Goal: Task Accomplishment & Management: Use online tool/utility

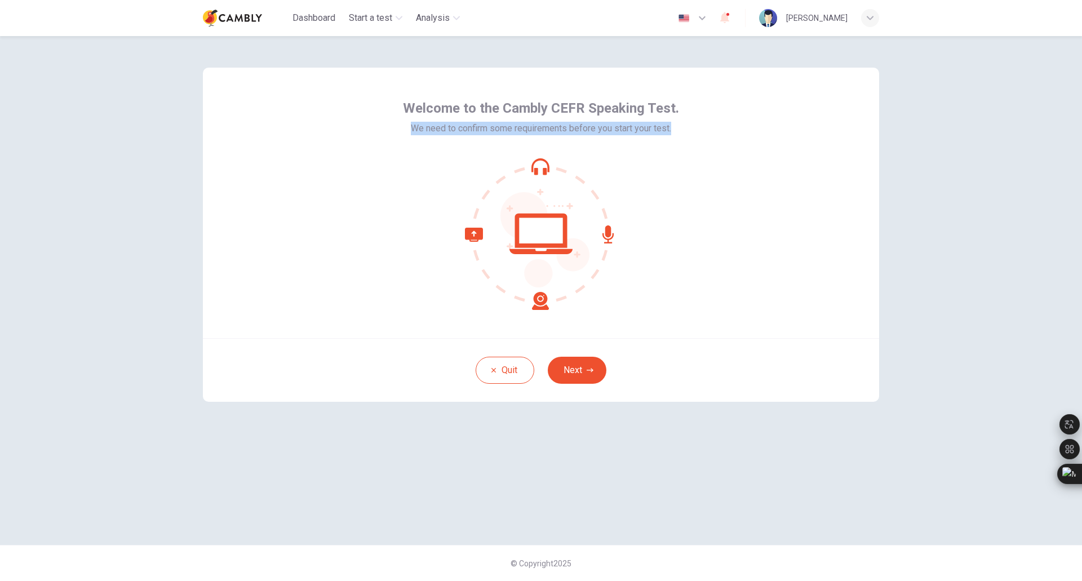
drag, startPoint x: 410, startPoint y: 125, endPoint x: 672, endPoint y: 130, distance: 261.5
click at [671, 130] on span "We need to confirm some requirements before you start your test." at bounding box center [541, 129] width 260 height 14
drag, startPoint x: 638, startPoint y: 130, endPoint x: 632, endPoint y: 141, distance: 13.1
click at [632, 141] on icon at bounding box center [635, 146] width 10 height 10
click at [458, 129] on span "We need to confirm some requirements before you start your test." at bounding box center [541, 129] width 260 height 14
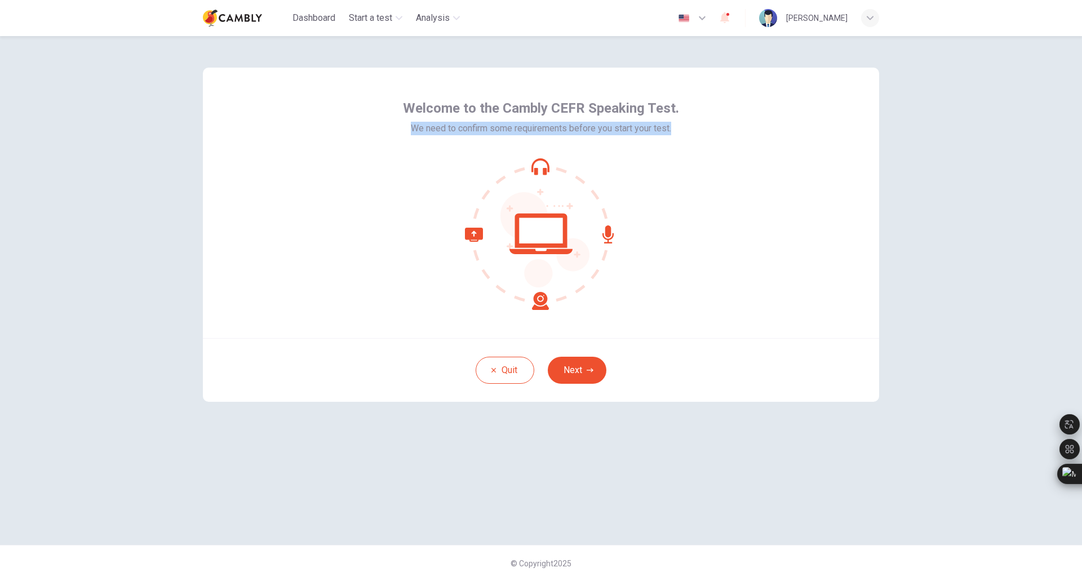
click at [458, 129] on span "We need to confirm some requirements before you start your test." at bounding box center [541, 129] width 260 height 14
drag, startPoint x: 458, startPoint y: 129, endPoint x: 566, endPoint y: 125, distance: 108.3
click at [566, 125] on span "We need to confirm some requirements before you start your test." at bounding box center [541, 129] width 260 height 14
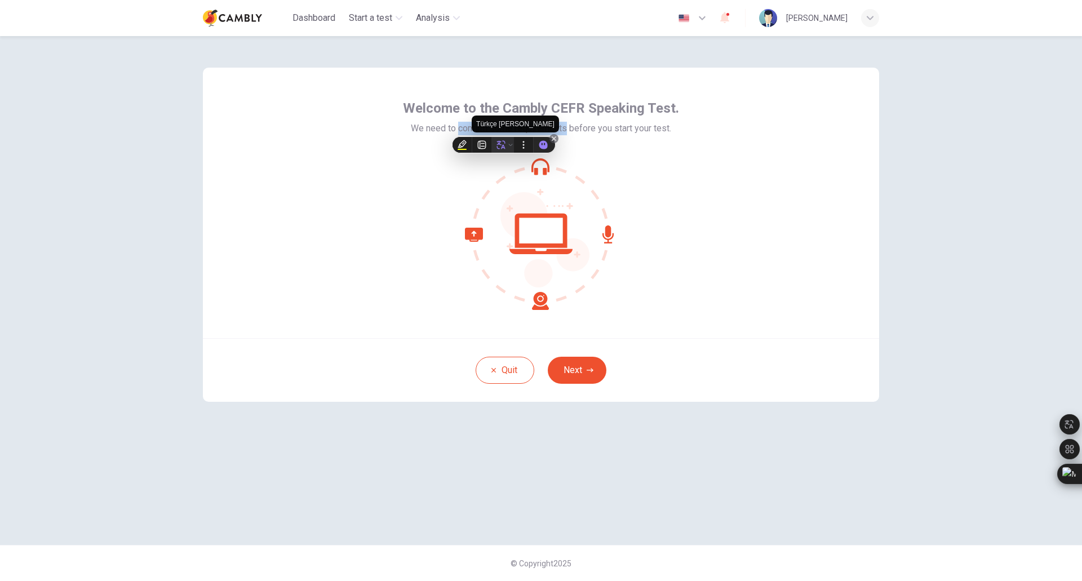
click at [499, 145] on icon at bounding box center [501, 145] width 10 height 10
click at [405, 167] on div at bounding box center [541, 234] width 276 height 152
click at [534, 165] on icon at bounding box center [540, 165] width 18 height 14
click at [540, 231] on icon at bounding box center [541, 234] width 152 height 152
click at [540, 299] on icon at bounding box center [507, 269] width 84 height 82
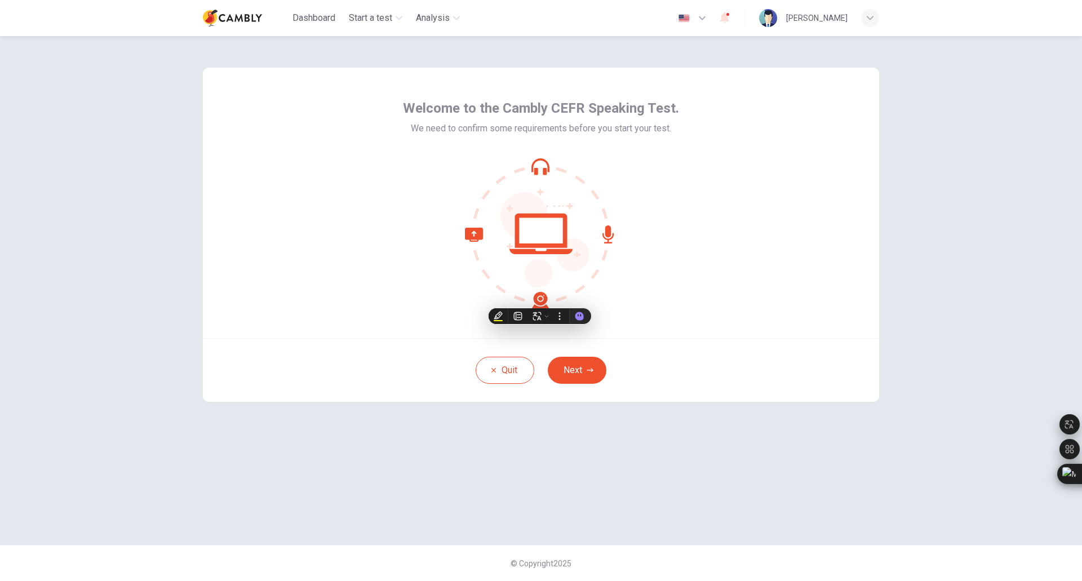
click at [427, 273] on div at bounding box center [541, 234] width 276 height 152
click at [475, 232] on icon at bounding box center [507, 269] width 84 height 82
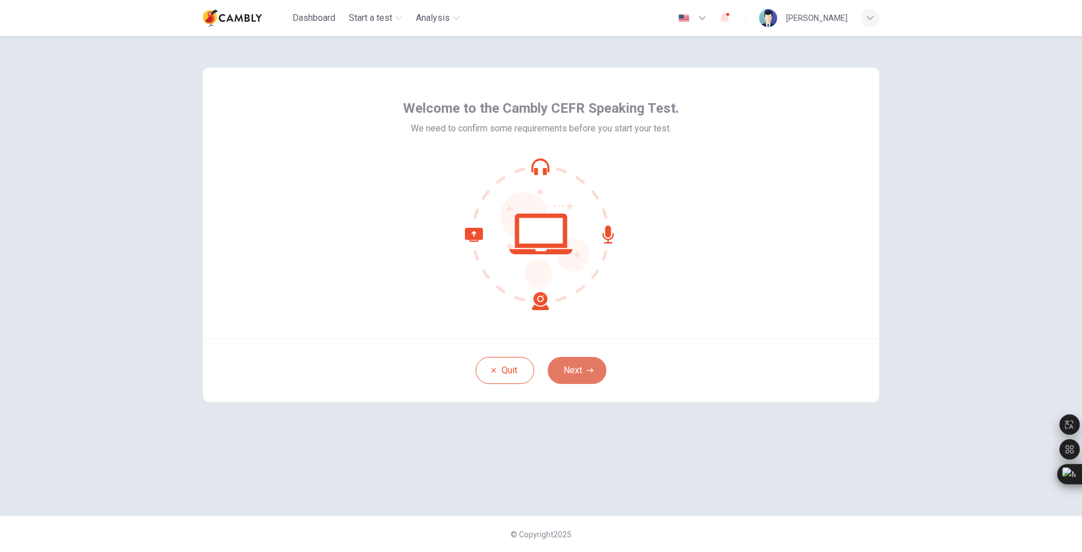
click at [577, 373] on button "Next" at bounding box center [577, 370] width 59 height 27
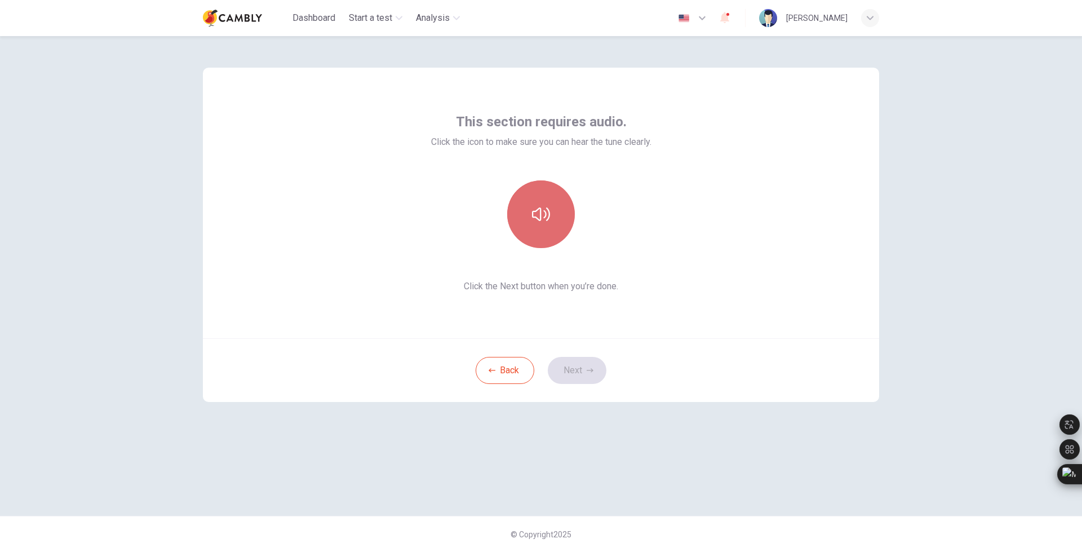
click at [542, 212] on icon "button" at bounding box center [541, 214] width 18 height 18
click at [585, 363] on button "Next" at bounding box center [577, 370] width 59 height 27
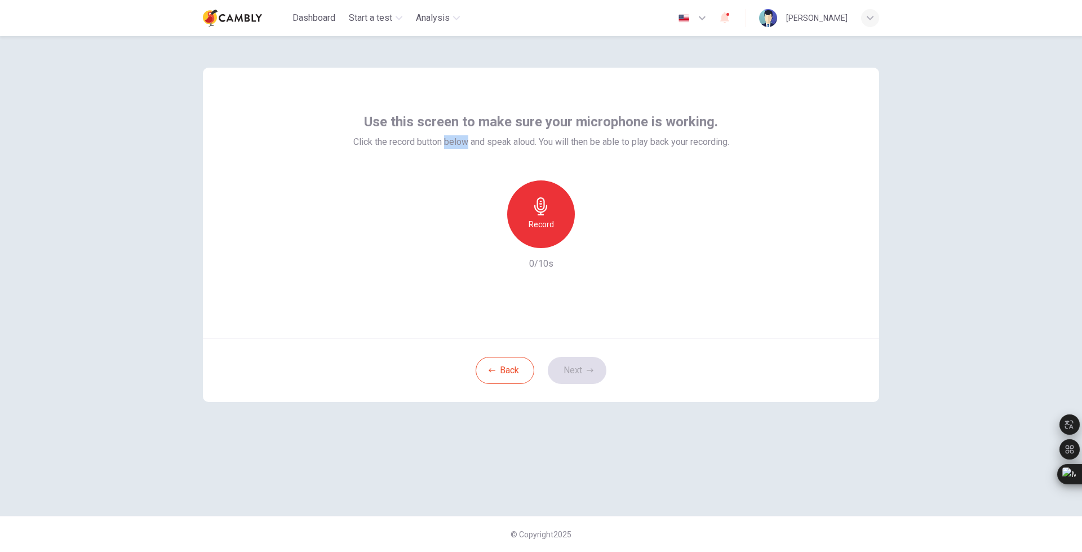
drag, startPoint x: 441, startPoint y: 140, endPoint x: 466, endPoint y: 140, distance: 24.8
click at [466, 140] on span "Click the record button below and speak aloud. You will then be able to play ba…" at bounding box center [541, 142] width 376 height 14
click at [464, 153] on icon at bounding box center [463, 157] width 10 height 10
click at [452, 140] on span "Click the record button below and speak aloud. You will then be able to play ba…" at bounding box center [541, 142] width 376 height 14
click at [471, 140] on span "Click the record button below and speak aloud. You will then be able to play ba…" at bounding box center [541, 142] width 376 height 14
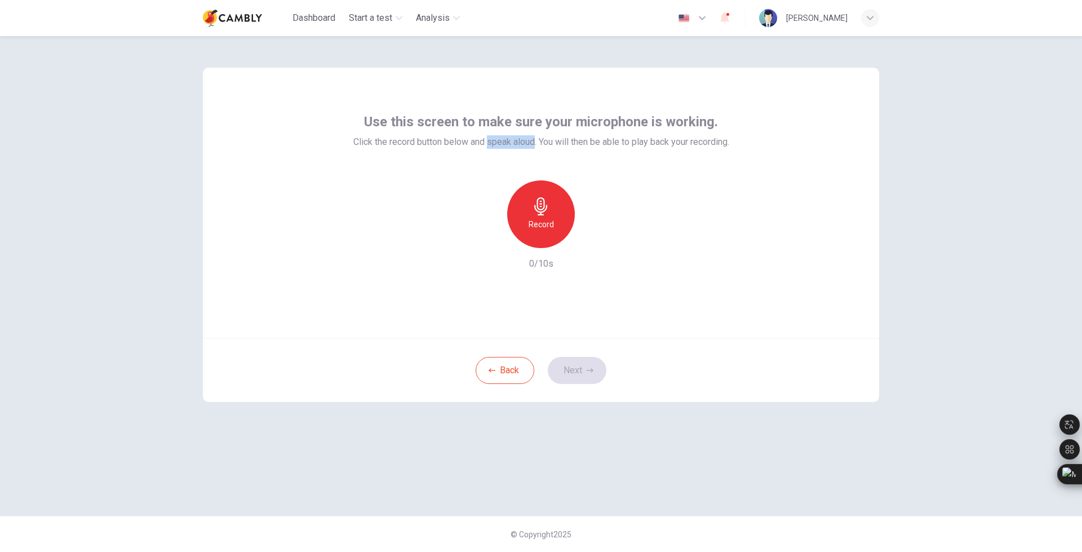
drag, startPoint x: 485, startPoint y: 140, endPoint x: 533, endPoint y: 144, distance: 47.5
click at [533, 144] on span "Click the record button below and speak aloud. You will then be able to play ba…" at bounding box center [541, 142] width 376 height 14
click at [534, 158] on icon at bounding box center [530, 161] width 8 height 8
click at [539, 143] on span "Click the record button below and speak aloud. You will then be able to play ba…" at bounding box center [541, 142] width 376 height 14
drag, startPoint x: 539, startPoint y: 143, endPoint x: 737, endPoint y: 144, distance: 197.2
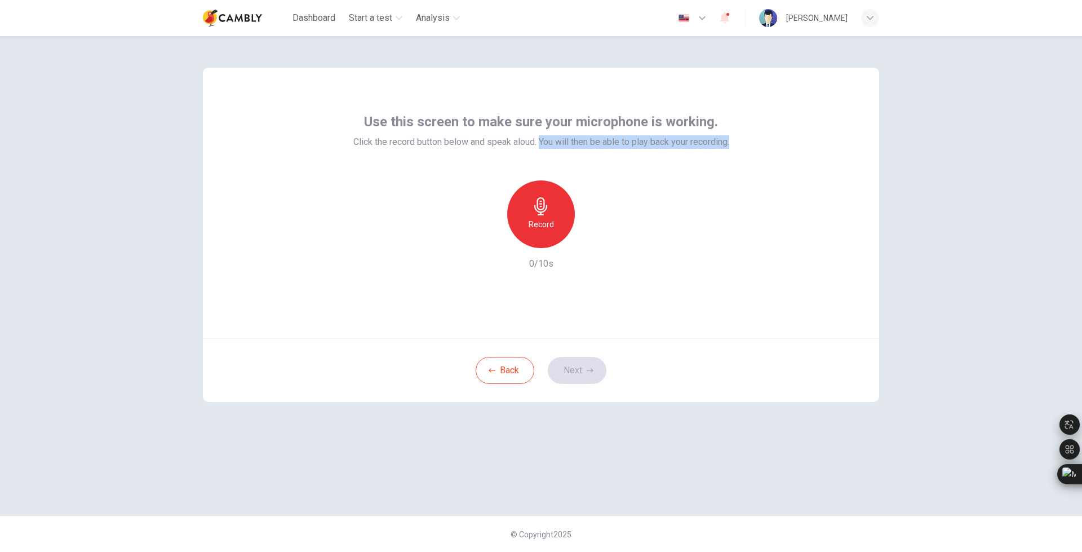
click at [737, 144] on div "Use this screen to make sure your microphone is working. Click the record butto…" at bounding box center [541, 203] width 676 height 271
click at [735, 157] on icon at bounding box center [734, 161] width 8 height 8
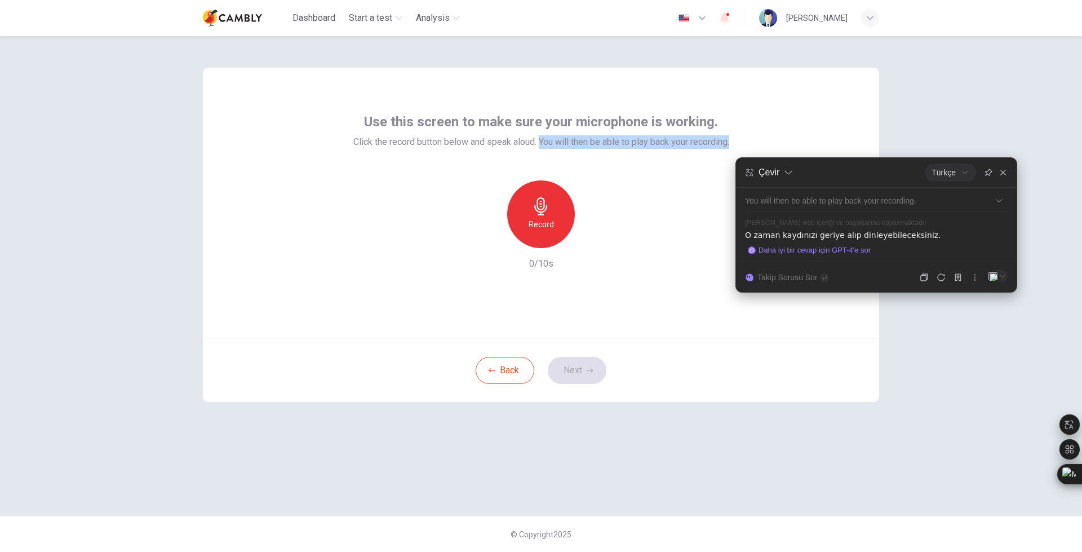
click at [672, 242] on div "Record 0/10s" at bounding box center [541, 225] width 376 height 90
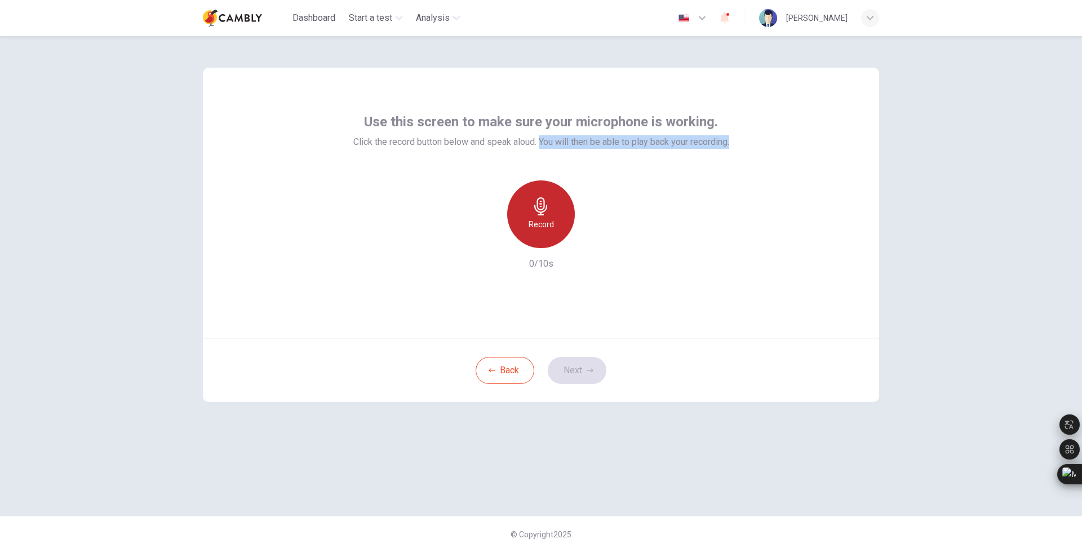
click at [540, 210] on icon "button" at bounding box center [540, 206] width 13 height 18
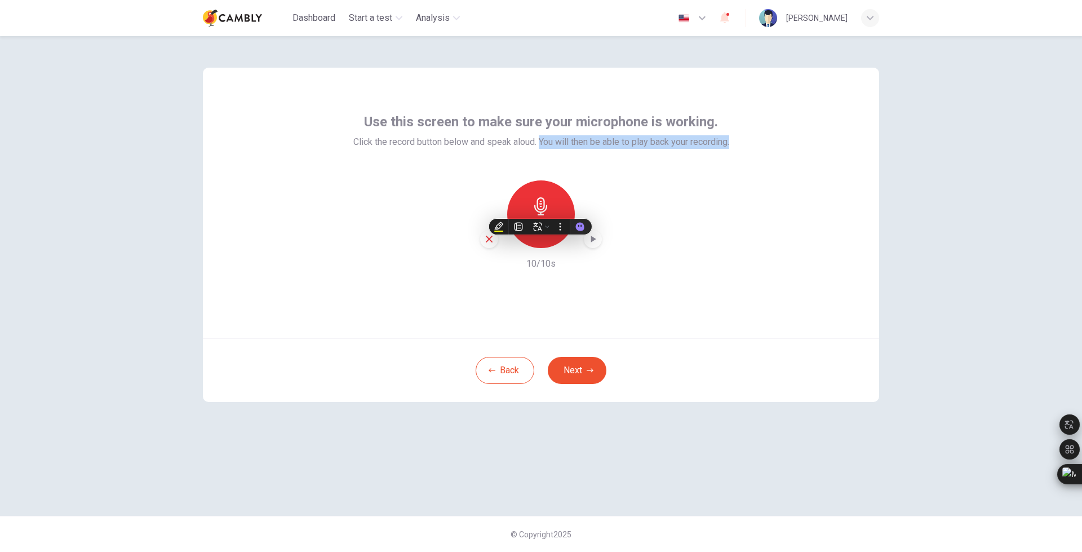
click at [591, 242] on icon "button" at bounding box center [592, 238] width 11 height 11
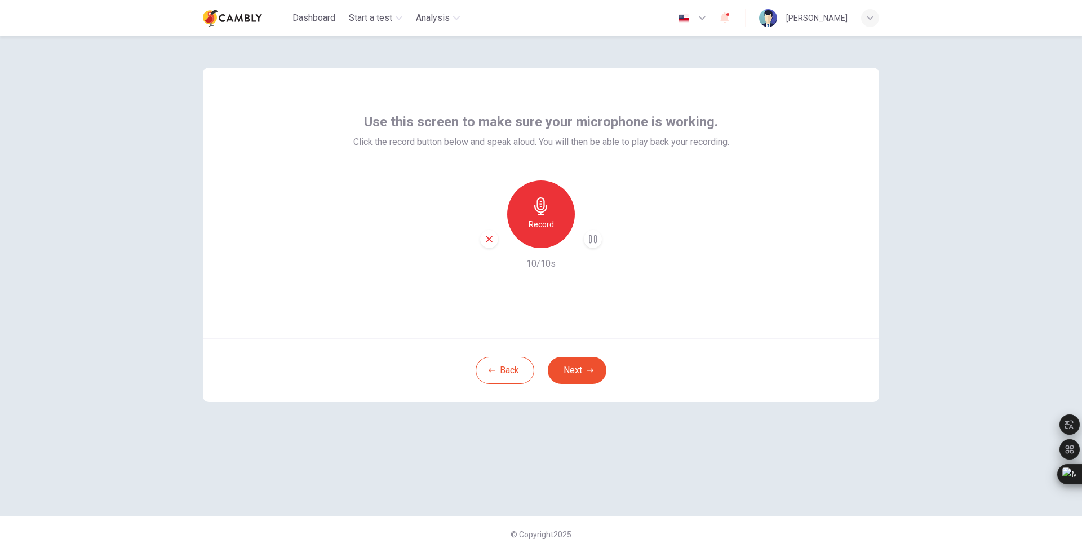
click at [670, 316] on div "Use this screen to make sure your microphone is working. Click the record butto…" at bounding box center [541, 203] width 676 height 271
click at [589, 366] on button "Next" at bounding box center [577, 370] width 59 height 27
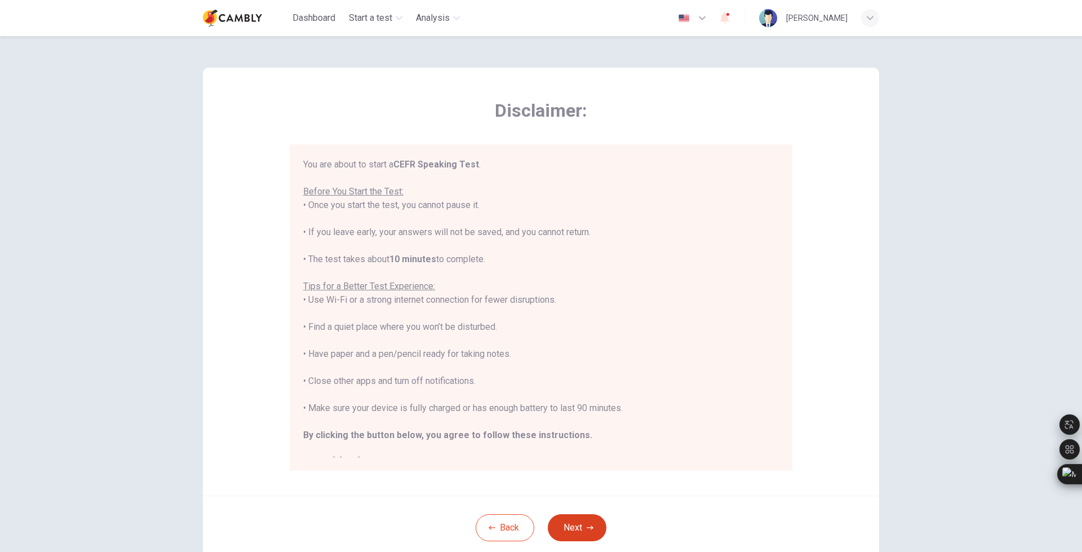
scroll to position [13, 0]
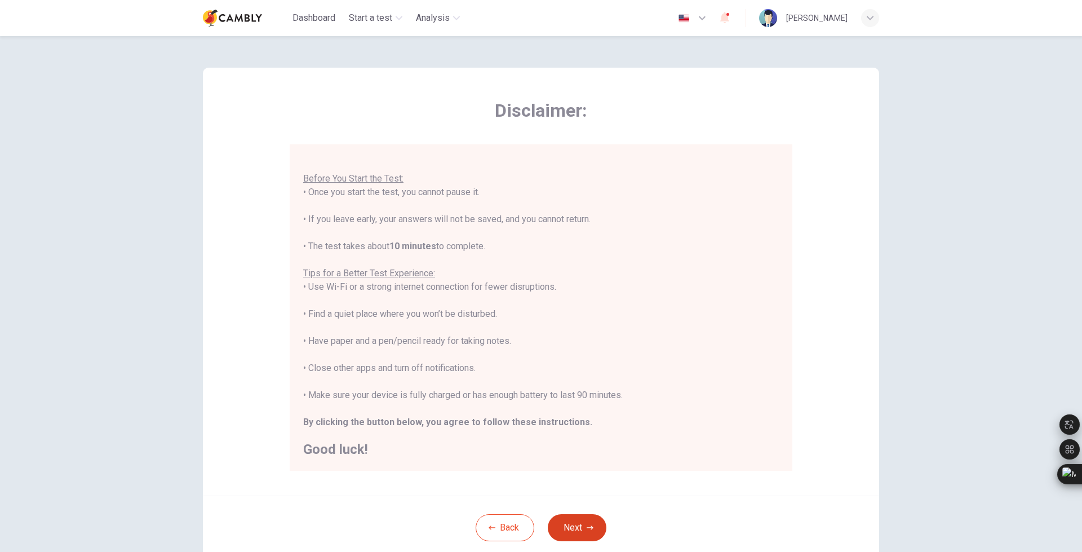
click at [589, 366] on div "You are about to start a CEFR Speaking Test . Before You Start the Test: • Once…" at bounding box center [541, 300] width 476 height 311
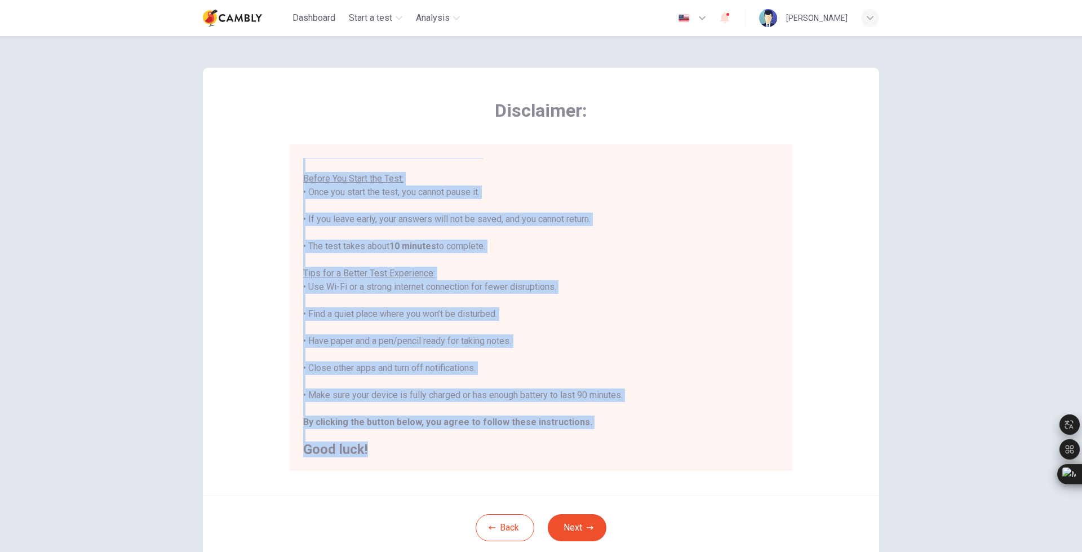
drag, startPoint x: 303, startPoint y: 159, endPoint x: 462, endPoint y: 458, distance: 337.8
click at [462, 458] on div "You are about to start a CEFR Speaking Test . Before You Start the Test: • Once…" at bounding box center [541, 307] width 503 height 326
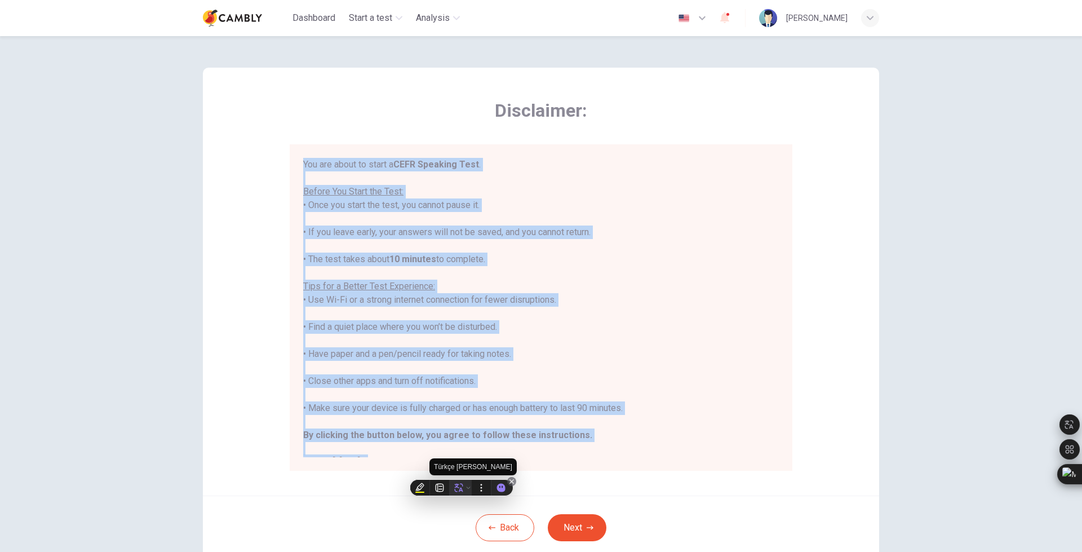
click at [459, 485] on icon at bounding box center [459, 487] width 10 height 10
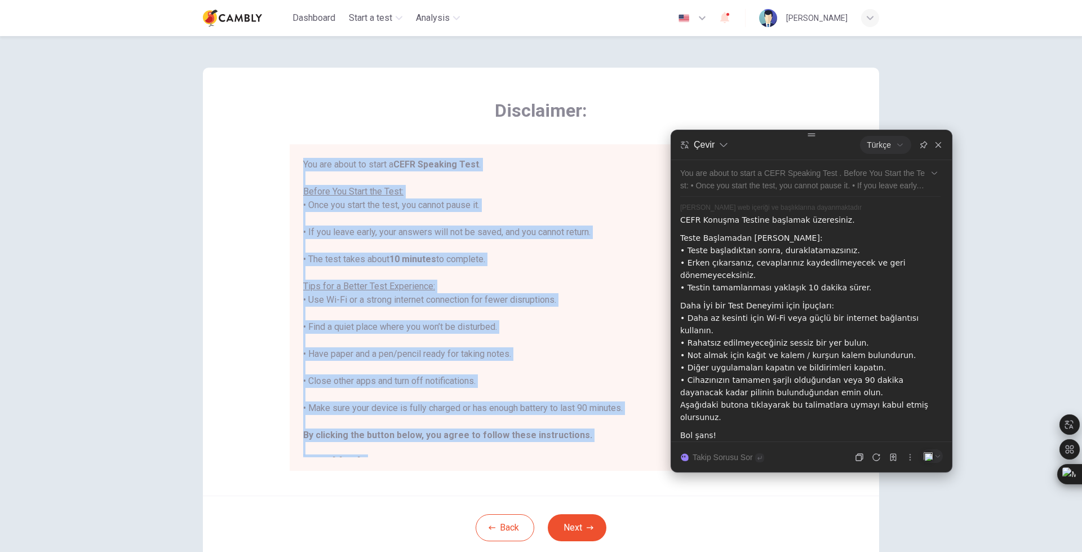
click at [813, 136] on div "Çevir Türkçe You are about to start a CEFR Speaking Test . Before You Start the…" at bounding box center [812, 301] width 282 height 343
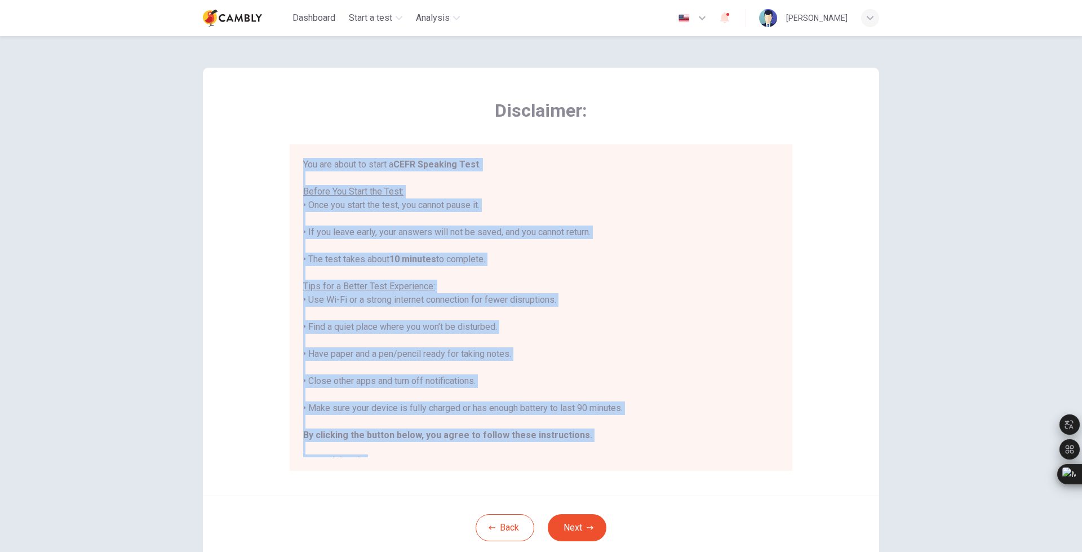
click at [358, 300] on div "You are about to start a CEFR Speaking Test . Before You Start the Test: • Once…" at bounding box center [541, 313] width 476 height 311
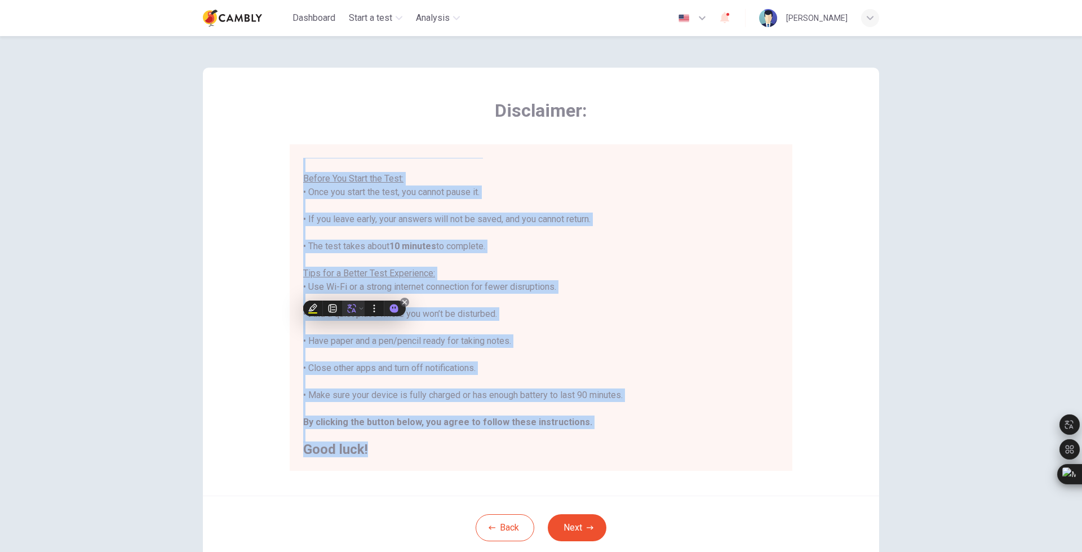
drag, startPoint x: 354, startPoint y: 291, endPoint x: 347, endPoint y: 307, distance: 17.6
click at [347, 307] on icon at bounding box center [352, 308] width 10 height 10
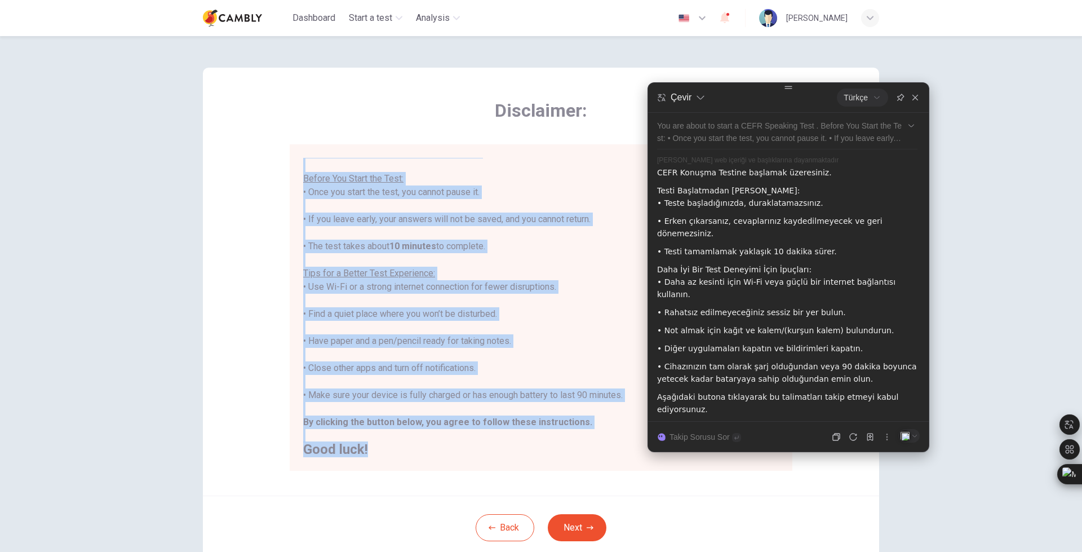
click at [788, 93] on div "Çevir Türkçe You are about to start a CEFR Speaking Test . Before You Start the…" at bounding box center [789, 267] width 282 height 370
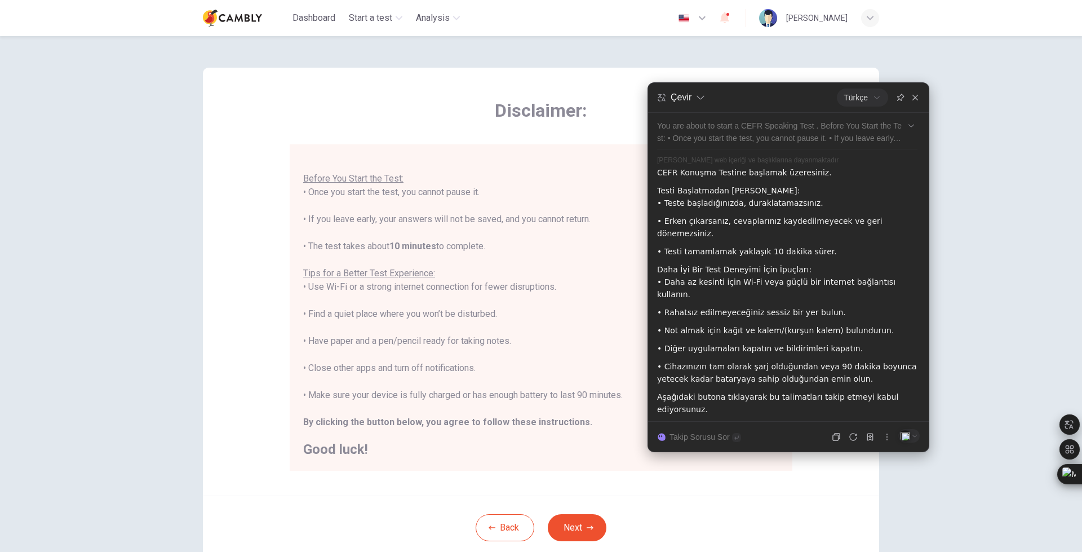
click at [693, 306] on p "• Rahatsız edilmeyeceğiniz sessiz bir yer bulun." at bounding box center [787, 312] width 260 height 12
click at [702, 324] on p "• Not almak için kağıt ve kalem/(kurşun kalem) bulundurun." at bounding box center [787, 330] width 260 height 12
click at [689, 342] on p "• Diğer uygulamaları kapatın ve bildirimleri kapatın." at bounding box center [787, 348] width 260 height 12
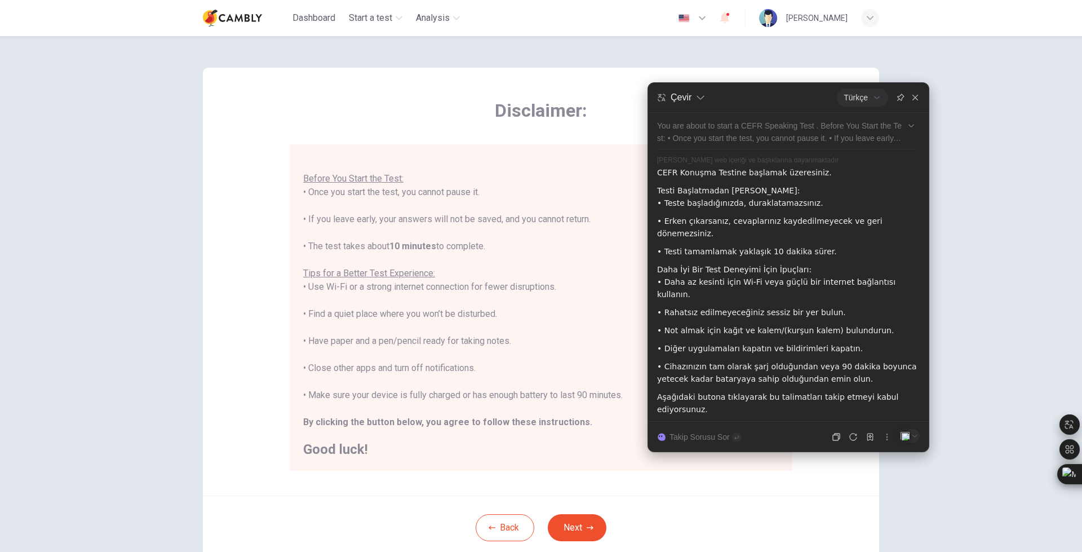
click at [689, 342] on p "• Diğer uygulamaları kapatın ve bildirimleri kapatın." at bounding box center [787, 348] width 260 height 12
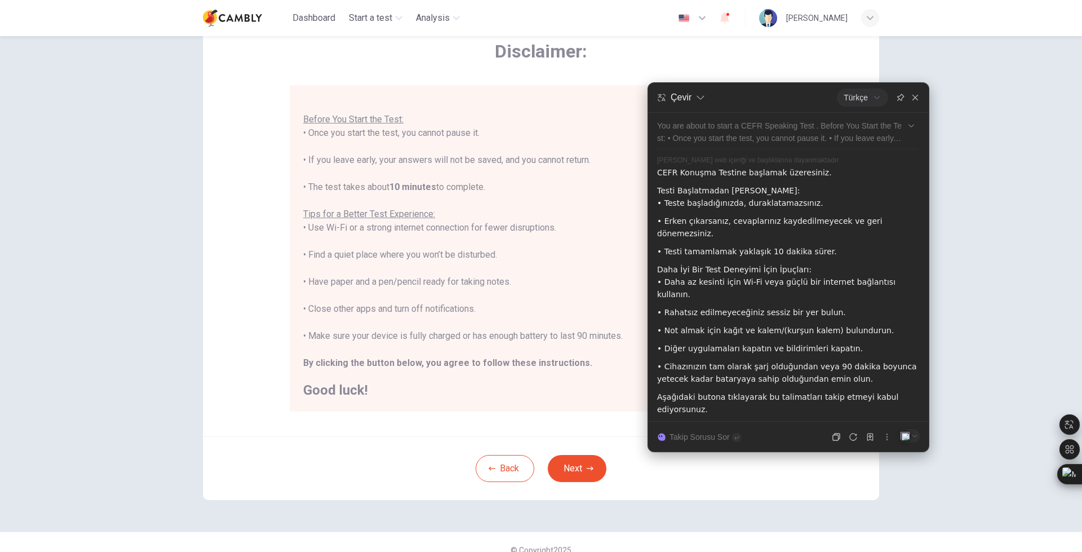
scroll to position [75, 0]
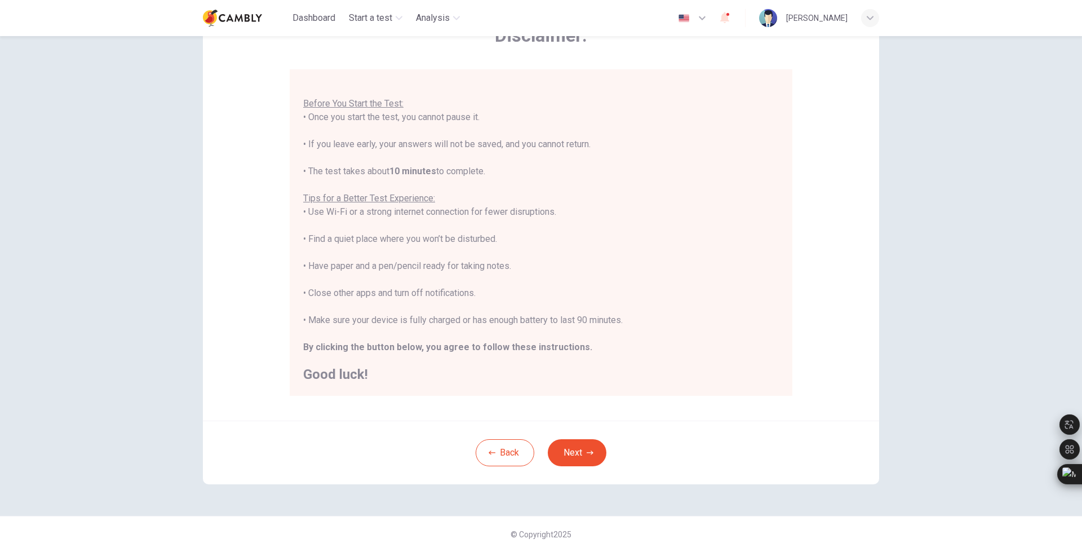
click at [627, 438] on div "Back Next" at bounding box center [541, 452] width 676 height 64
click at [588, 447] on button "Next" at bounding box center [577, 452] width 59 height 27
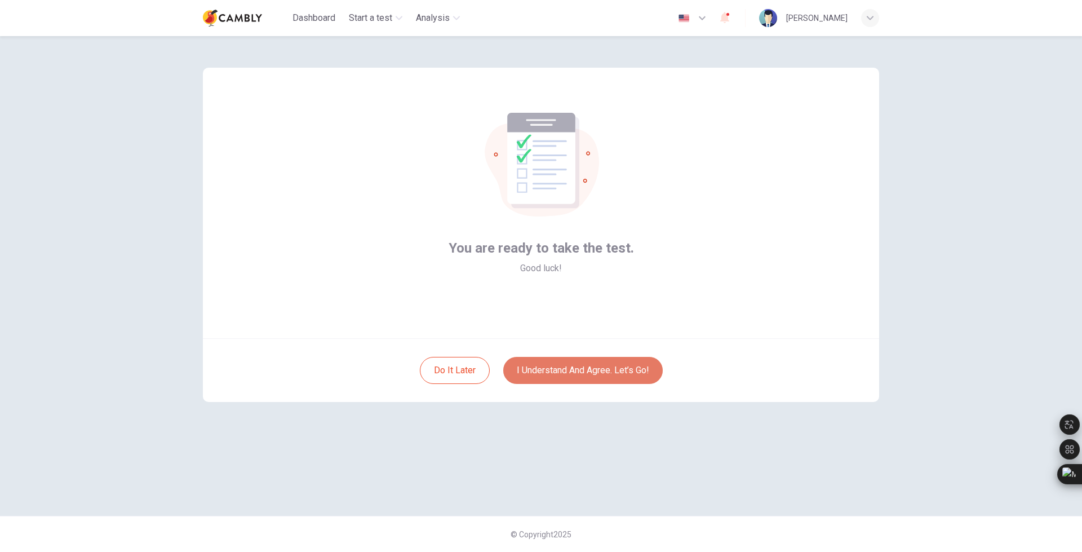
click at [584, 373] on button "I understand and agree. Let’s go!" at bounding box center [582, 370] width 159 height 27
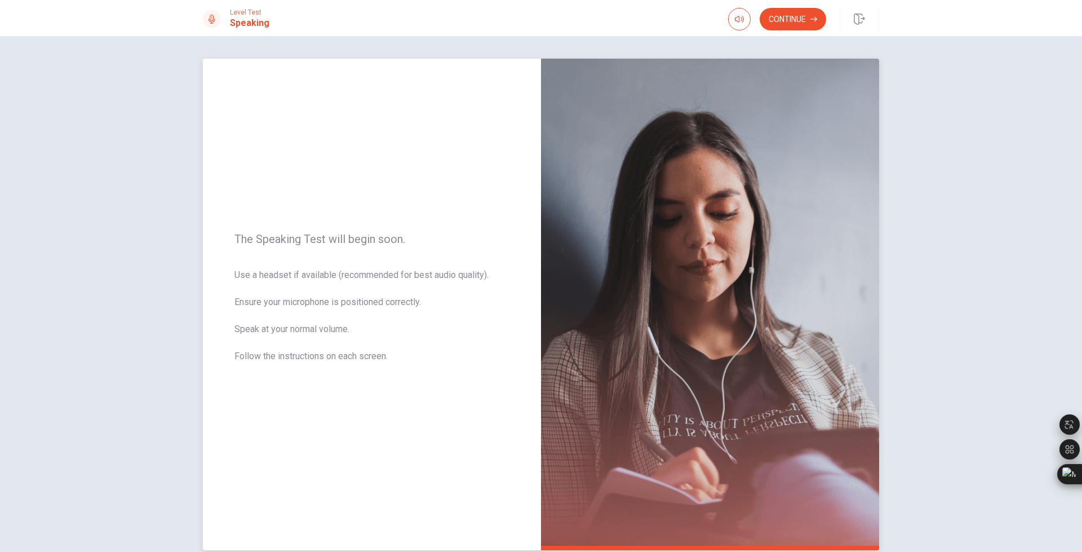
drag, startPoint x: 232, startPoint y: 238, endPoint x: 392, endPoint y: 242, distance: 160.7
click at [392, 242] on span "The Speaking Test will begin soon." at bounding box center [371, 239] width 275 height 14
drag, startPoint x: 384, startPoint y: 239, endPoint x: 299, endPoint y: 242, distance: 85.1
click at [299, 242] on span "The Speaking Test will begin soon." at bounding box center [371, 239] width 275 height 14
drag, startPoint x: 243, startPoint y: 233, endPoint x: 331, endPoint y: 230, distance: 88.0
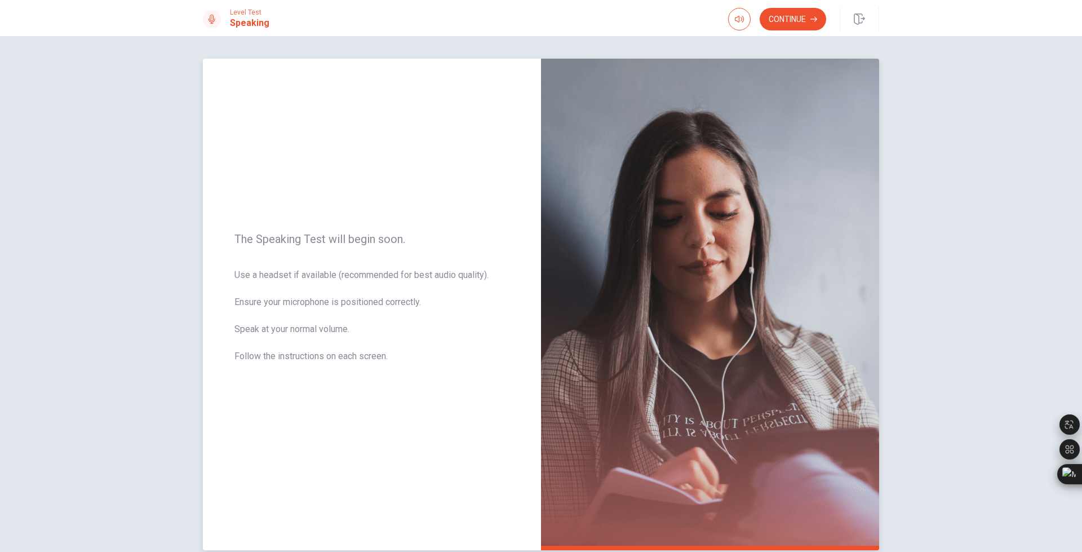
click at [331, 230] on div "The Speaking Test will begin soon. Use a headset if available (recommended for …" at bounding box center [372, 304] width 338 height 491
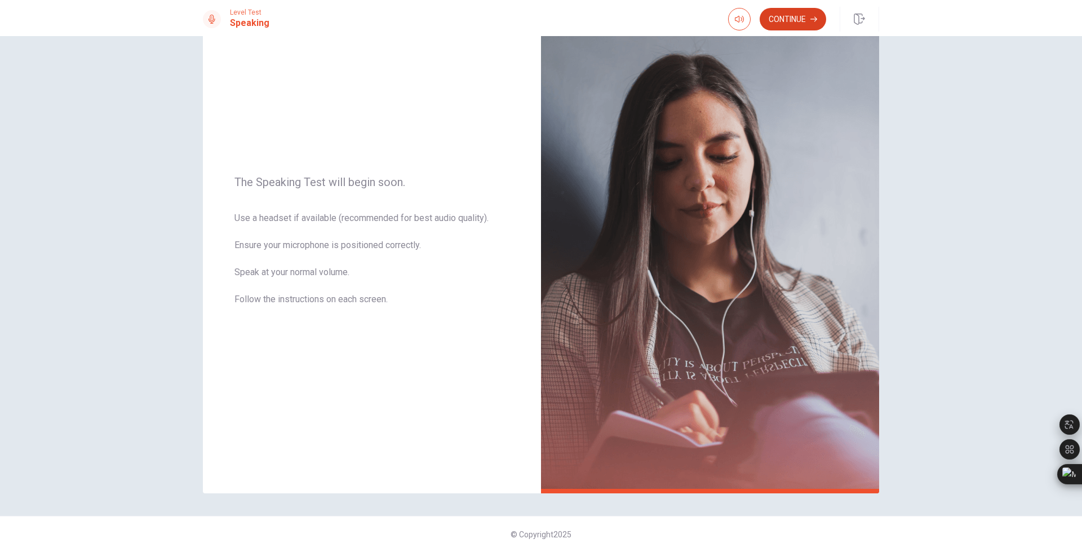
click at [790, 20] on button "Continue" at bounding box center [793, 19] width 66 height 23
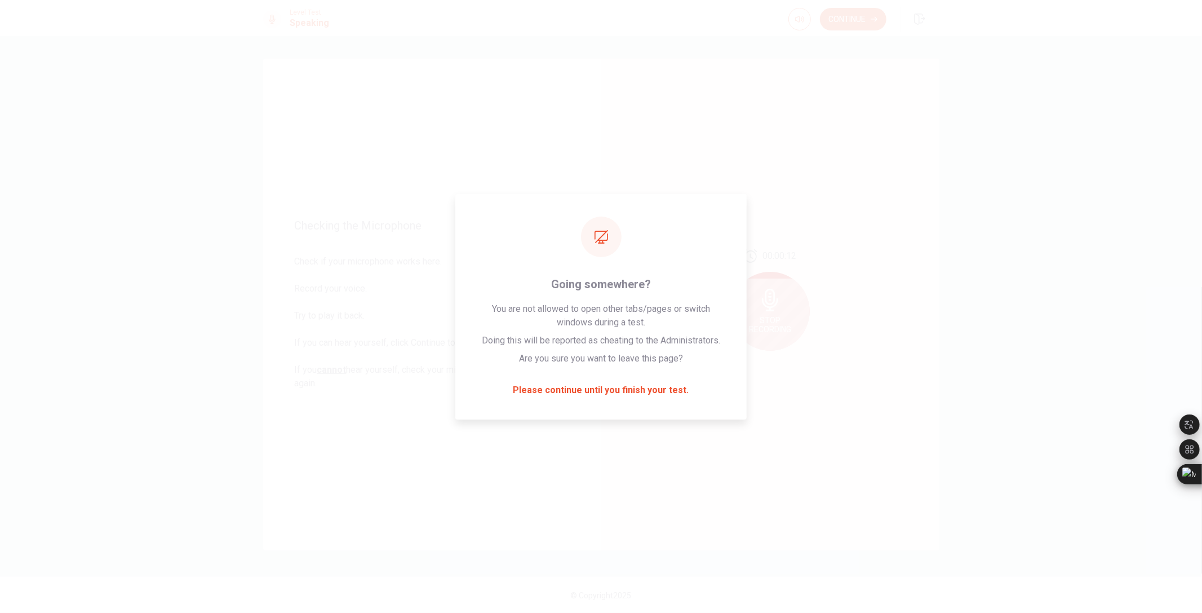
scroll to position [0, 0]
drag, startPoint x: 903, startPoint y: 2, endPoint x: 943, endPoint y: 119, distance: 124.0
click at [943, 119] on div "Checking the Microphone Check if your microphone works here. Record your voice.…" at bounding box center [601, 306] width 712 height 495
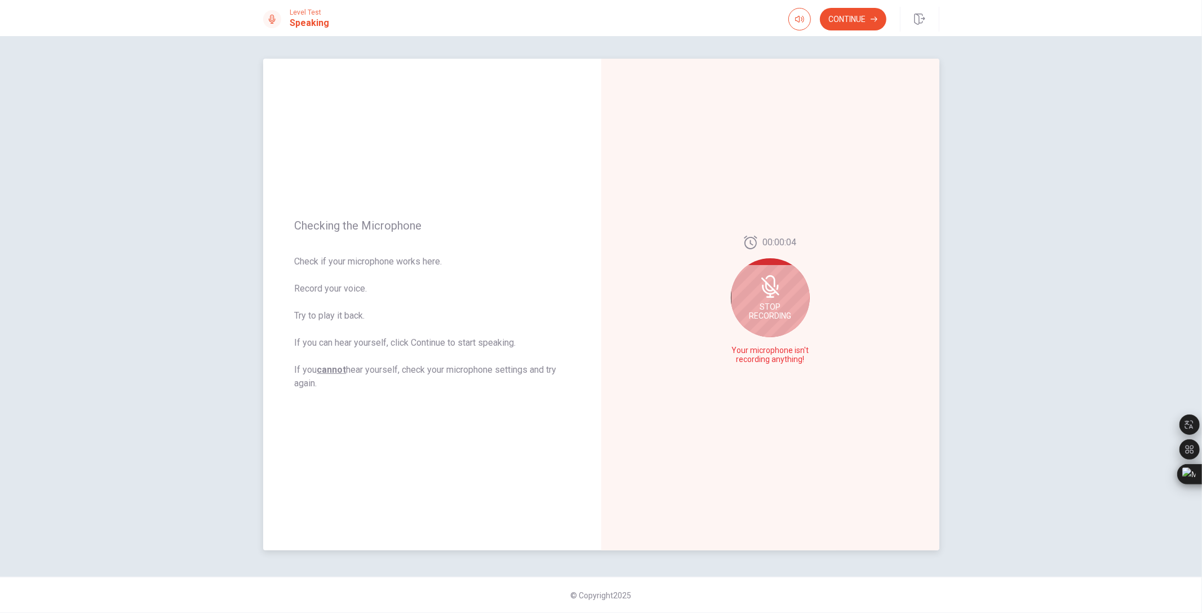
click at [770, 313] on span "Stop Recording" at bounding box center [770, 311] width 42 height 18
click at [778, 357] on button "Play Audio" at bounding box center [783, 360] width 16 height 16
click at [858, 8] on button "Continue" at bounding box center [853, 19] width 66 height 23
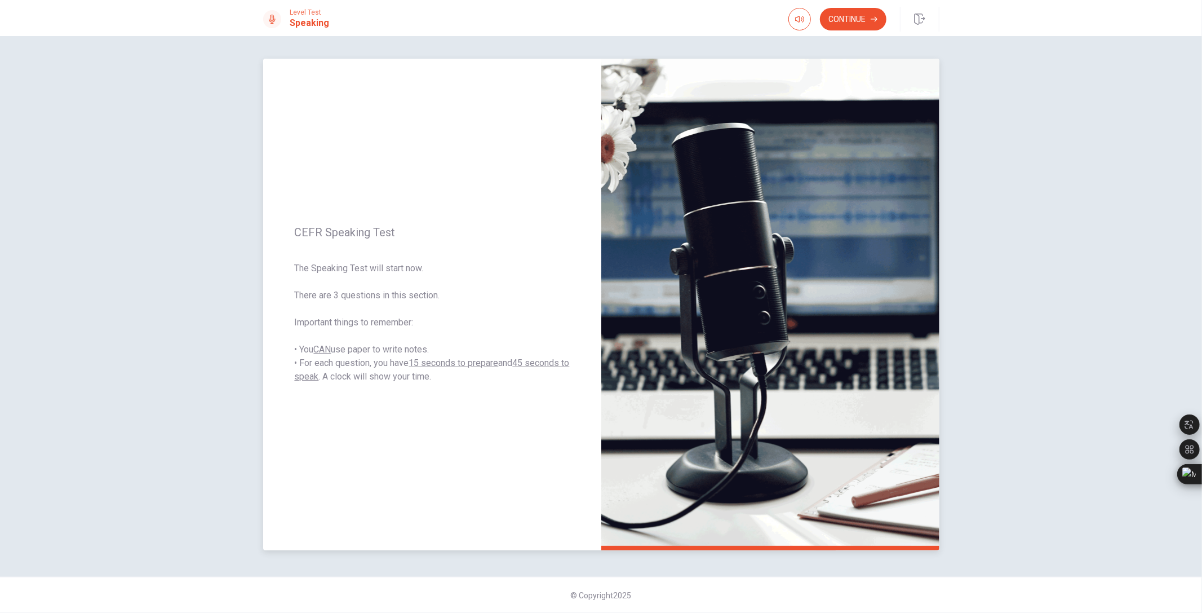
drag, startPoint x: 323, startPoint y: 294, endPoint x: 401, endPoint y: 296, distance: 77.2
click at [401, 296] on span "The Speaking Test will start now. There are 3 questions in this section. Import…" at bounding box center [432, 322] width 275 height 122
drag, startPoint x: 415, startPoint y: 363, endPoint x: 468, endPoint y: 358, distance: 53.3
click at [468, 358] on u "15 seconds to prepare" at bounding box center [454, 362] width 90 height 11
click at [849, 21] on button "Continue" at bounding box center [853, 19] width 66 height 23
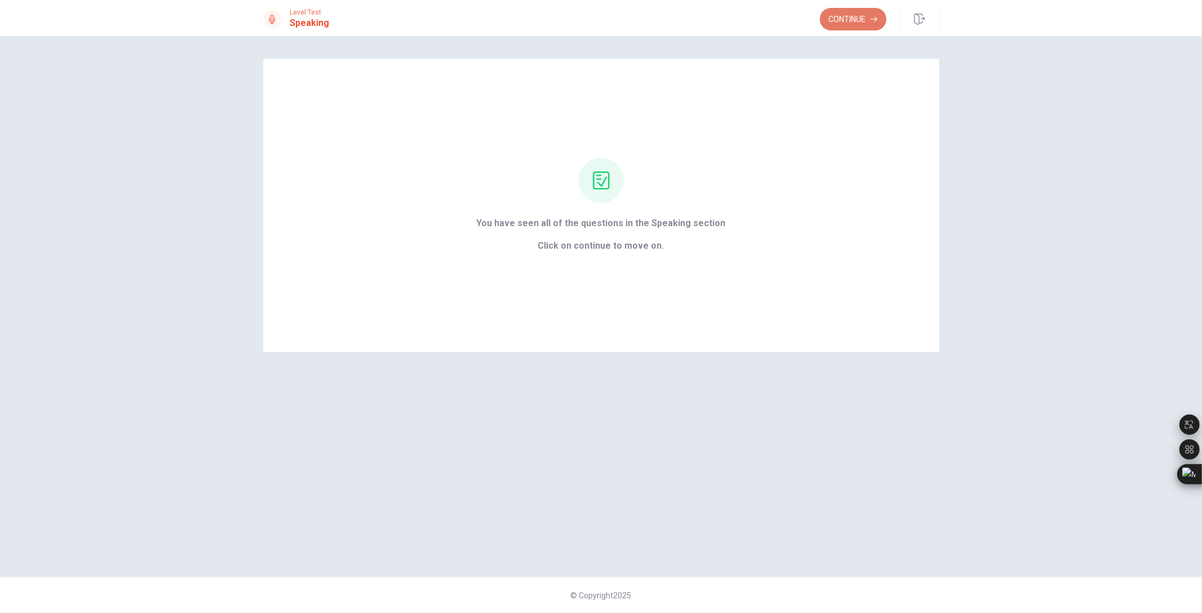
click at [846, 13] on button "Continue" at bounding box center [853, 19] width 66 height 23
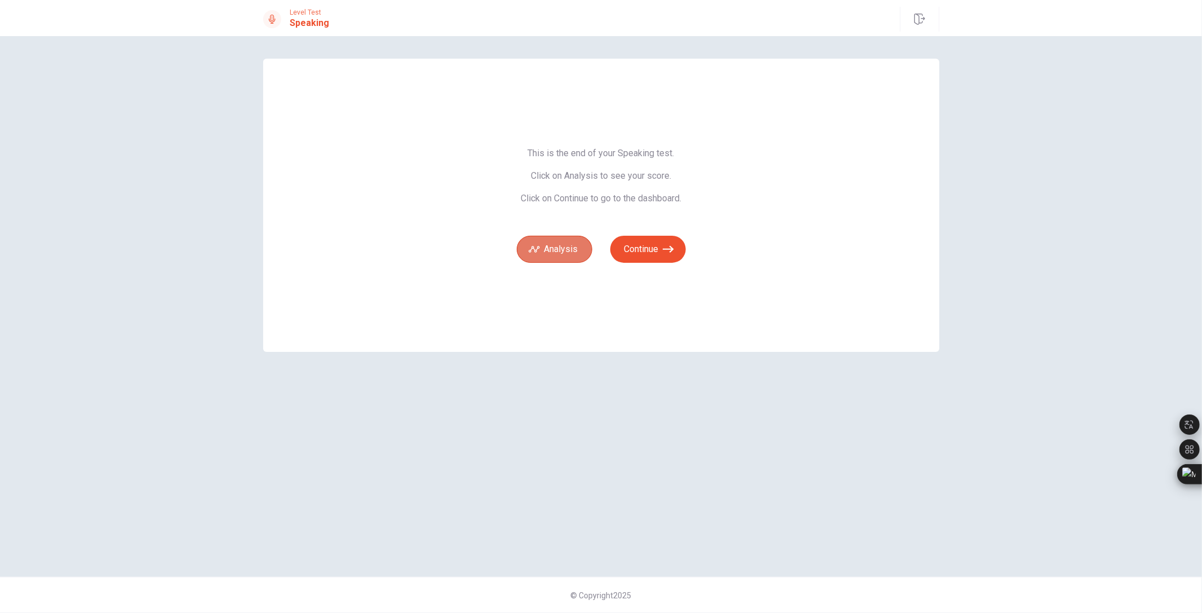
click at [554, 246] on button "Analysis" at bounding box center [555, 249] width 76 height 27
